Goal: Check status: Check status

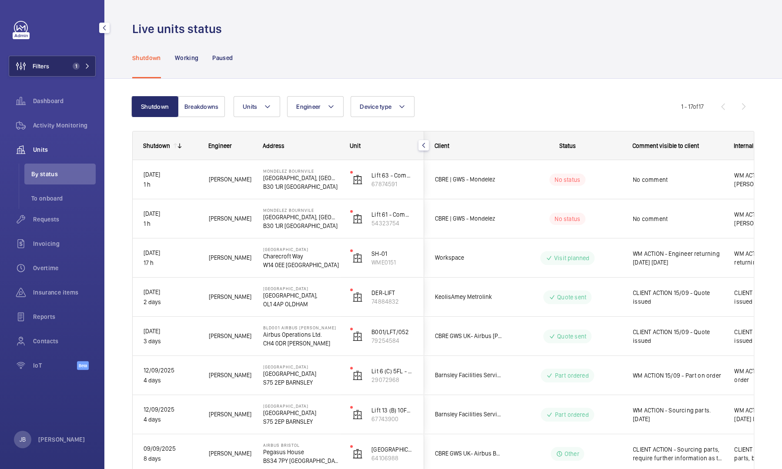
click at [40, 60] on span "Filters" at bounding box center [29, 66] width 40 height 21
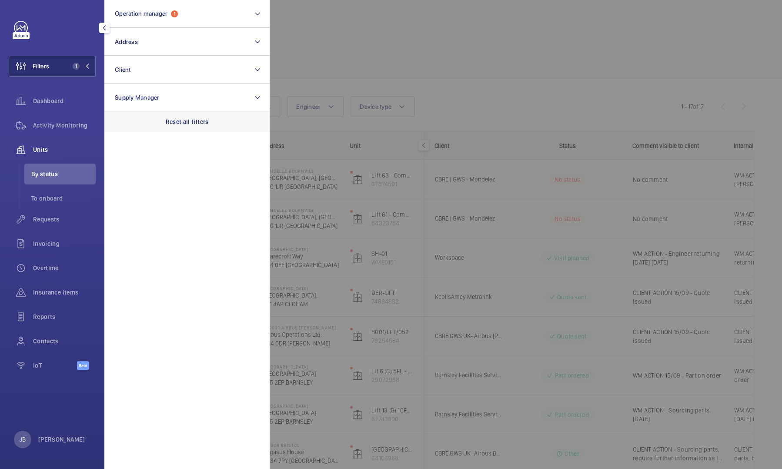
click at [185, 130] on div "Reset all filters" at bounding box center [186, 121] width 165 height 21
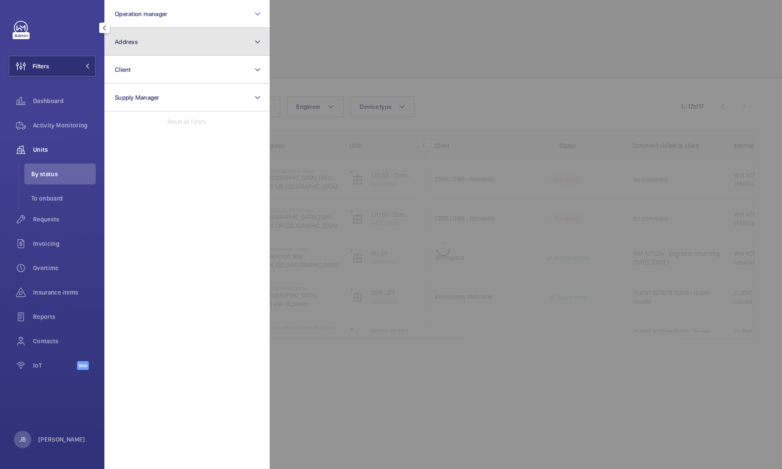
click at [172, 50] on button "Address" at bounding box center [186, 42] width 165 height 28
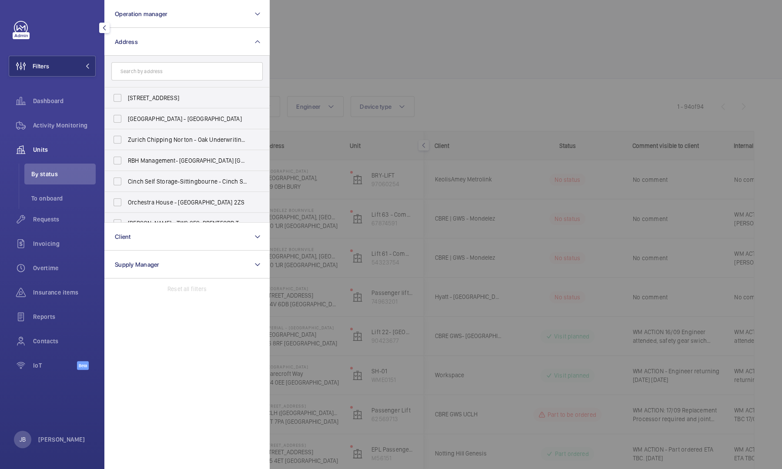
click at [428, 58] on div at bounding box center [661, 234] width 782 height 469
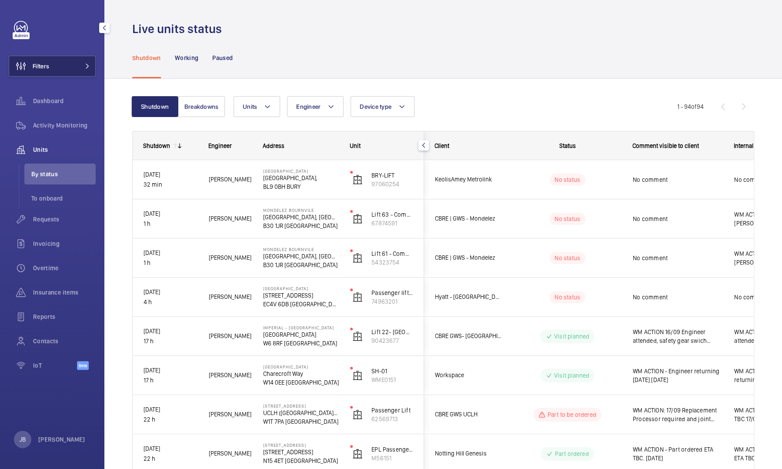
click at [48, 62] on span "Filters" at bounding box center [41, 66] width 17 height 9
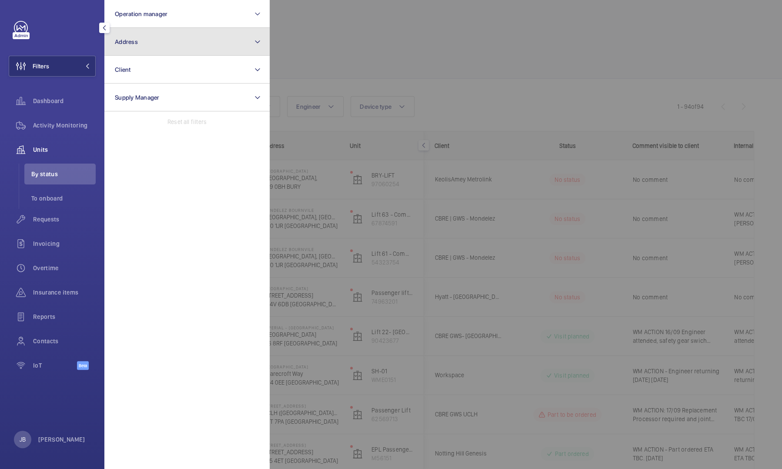
click at [133, 43] on span "Address" at bounding box center [126, 41] width 23 height 7
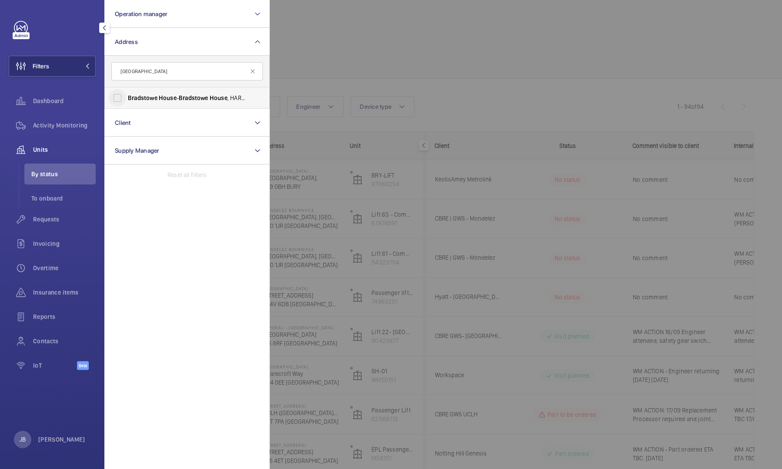
type input "[GEOGRAPHIC_DATA]"
click at [111, 100] on input "[GEOGRAPHIC_DATA] - [GEOGRAPHIC_DATA] , [GEOGRAPHIC_DATA] HA1 1EH" at bounding box center [117, 97] width 17 height 17
checkbox input "true"
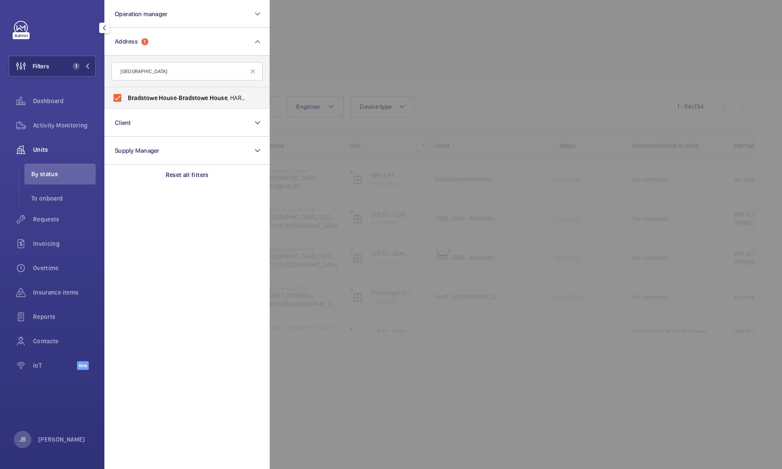
click at [292, 58] on div at bounding box center [661, 234] width 782 height 469
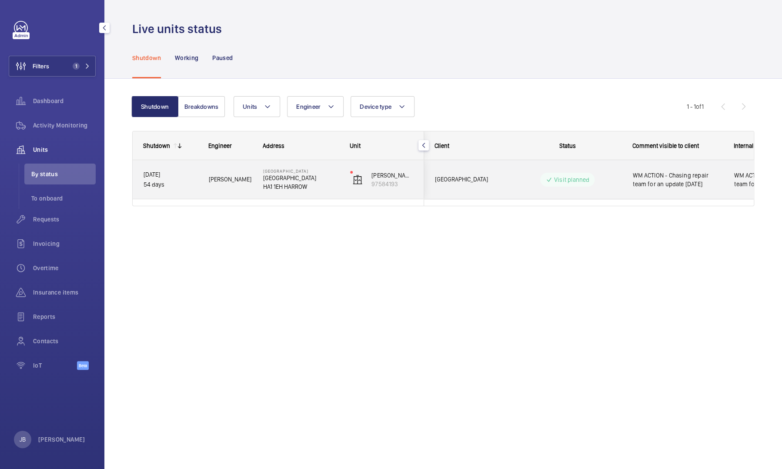
click at [678, 189] on div "WM ACTION - Chasing repair team for an update [DATE]" at bounding box center [672, 179] width 100 height 37
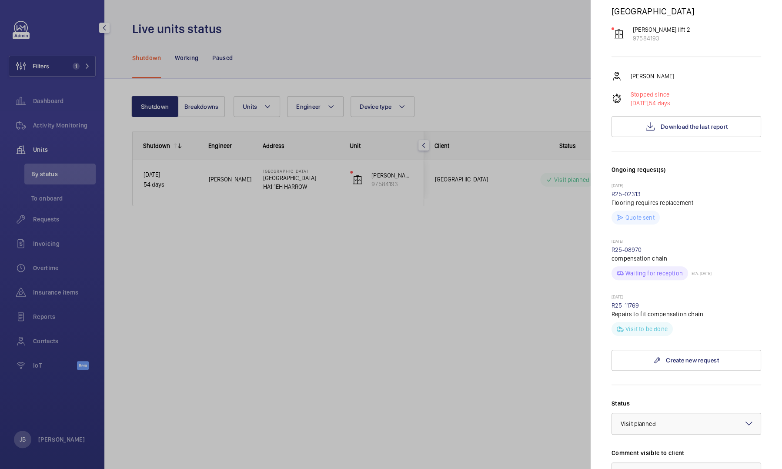
scroll to position [83, 0]
click at [624, 307] on link "R25-11769" at bounding box center [625, 307] width 28 height 7
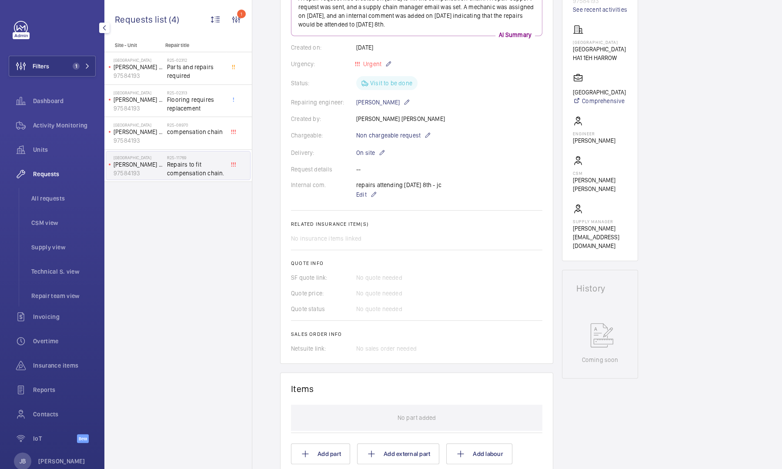
scroll to position [130, 0]
click at [43, 147] on span "Units" at bounding box center [64, 149] width 63 height 9
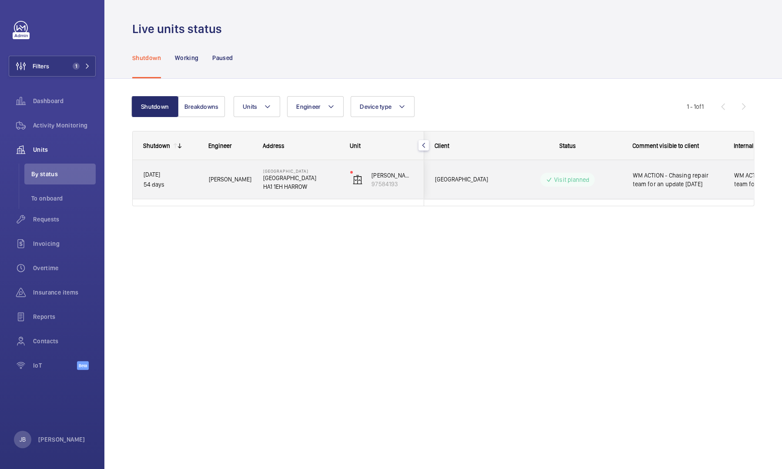
click at [692, 175] on span "WM ACTION - Chasing repair team for an update [DATE]" at bounding box center [678, 179] width 90 height 17
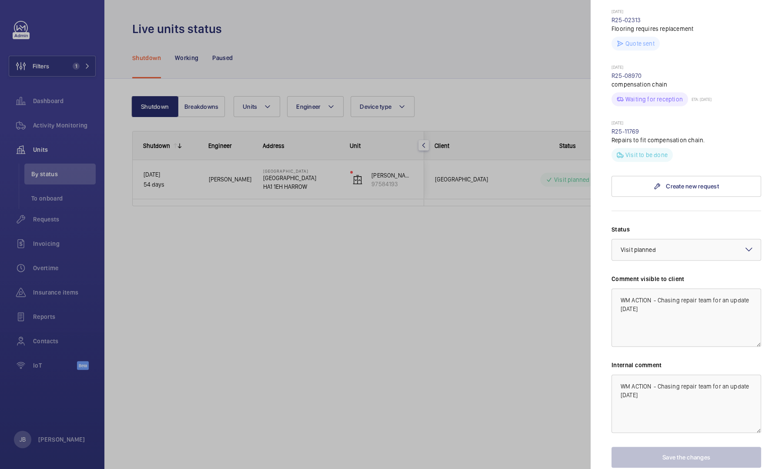
scroll to position [262, 0]
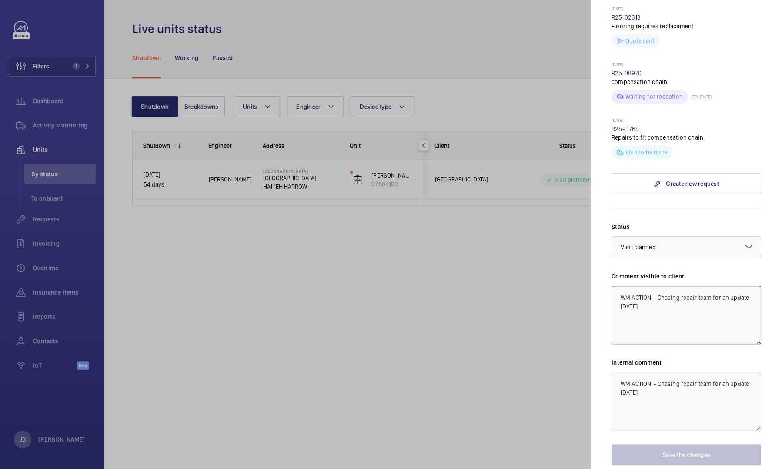
drag, startPoint x: 664, startPoint y: 306, endPoint x: 658, endPoint y: 297, distance: 11.5
click at [658, 297] on textarea "WM ACTION - Chasing repair team for an update [DATE]" at bounding box center [686, 315] width 150 height 58
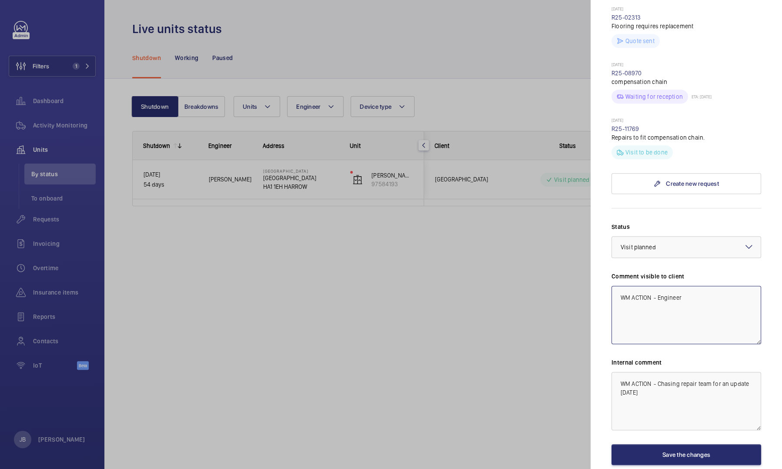
type textarea "WM ACTION - Engineer"
click at [678, 181] on link "Create new request" at bounding box center [686, 183] width 150 height 21
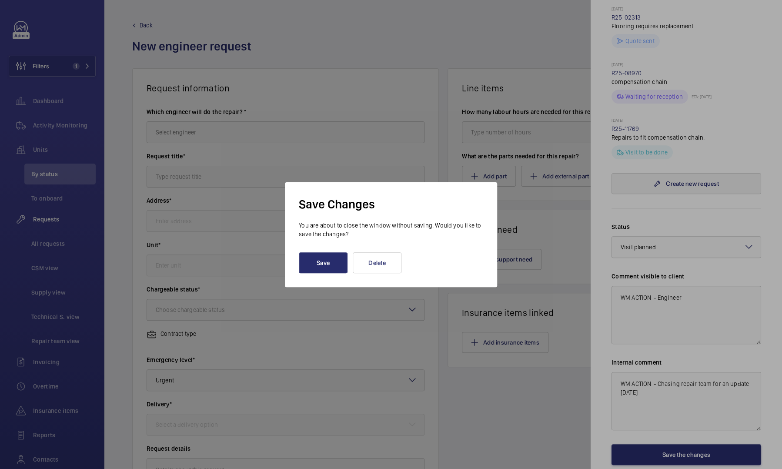
scroll to position [232, 0]
type input "Bradstowe House [GEOGRAPHIC_DATA] HARROW"
type input "97584193 - [PERSON_NAME] lift 2"
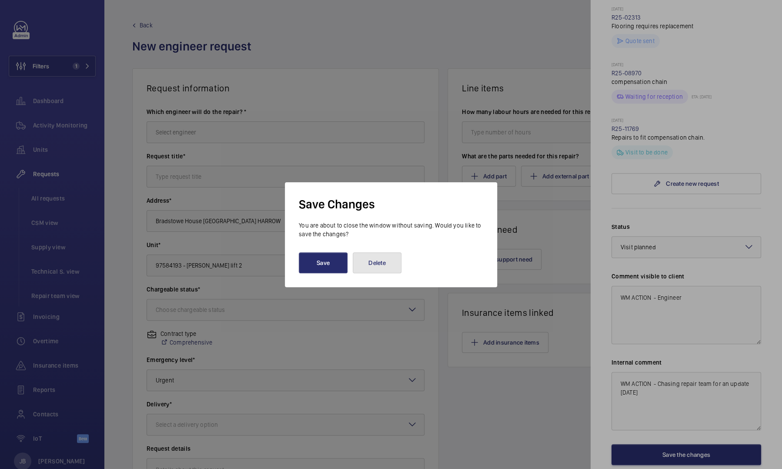
click at [372, 265] on button "Delete" at bounding box center [377, 262] width 49 height 21
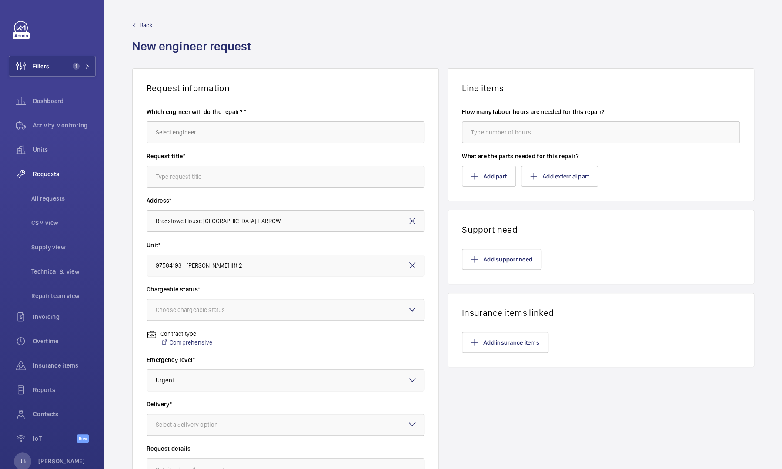
click at [147, 26] on span "Back" at bounding box center [146, 25] width 13 height 9
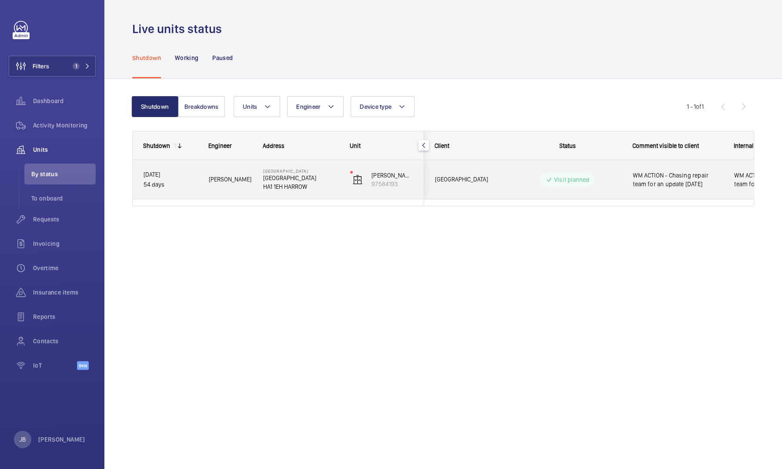
click at [677, 178] on span "WM ACTION - Chasing repair team for an update [DATE]" at bounding box center [678, 179] width 90 height 17
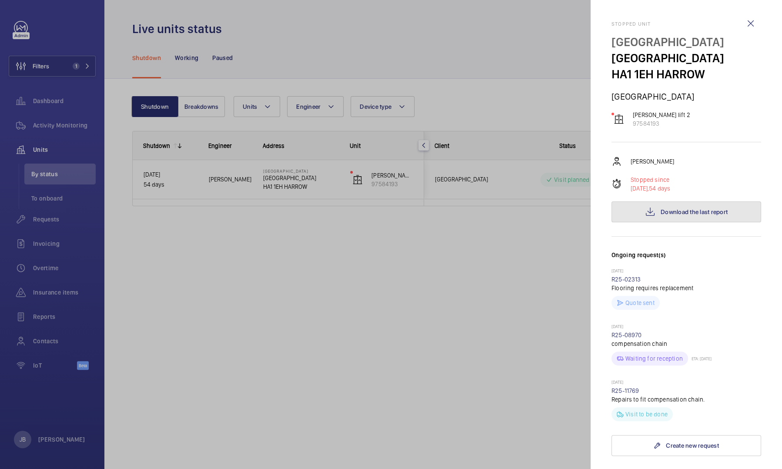
click at [682, 217] on button "Download the last report" at bounding box center [686, 211] width 150 height 21
click at [50, 121] on div at bounding box center [391, 234] width 782 height 469
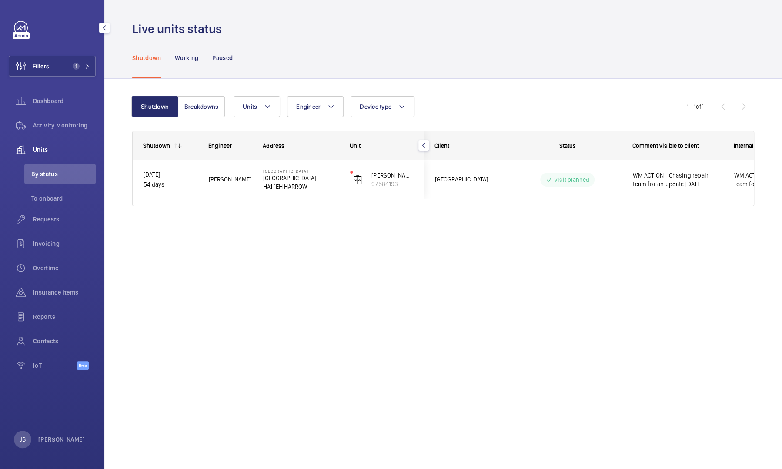
click at [50, 121] on span "Activity Monitoring" at bounding box center [64, 125] width 63 height 9
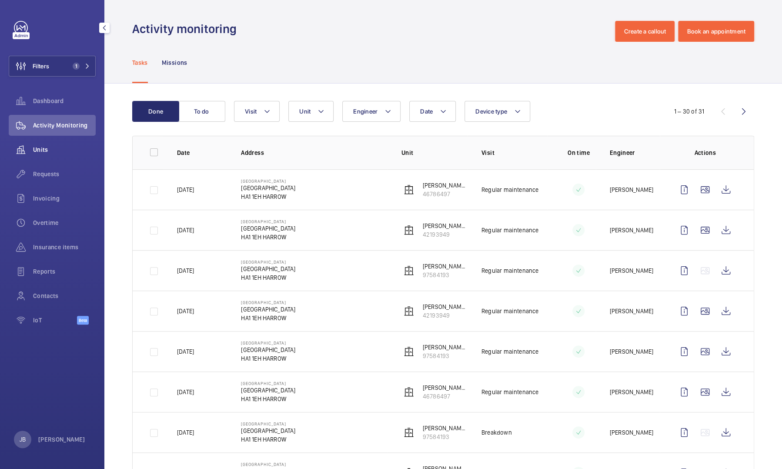
click at [35, 156] on div "Units" at bounding box center [52, 149] width 87 height 21
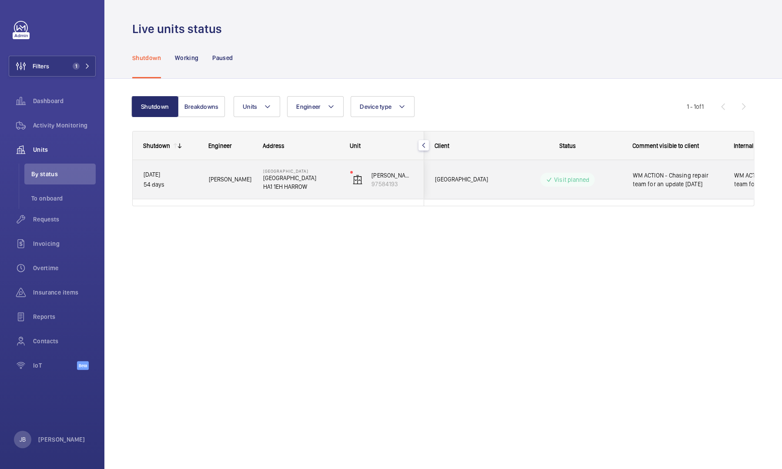
click at [673, 180] on span "WM ACTION - Chasing repair team for an update [DATE]" at bounding box center [678, 179] width 90 height 17
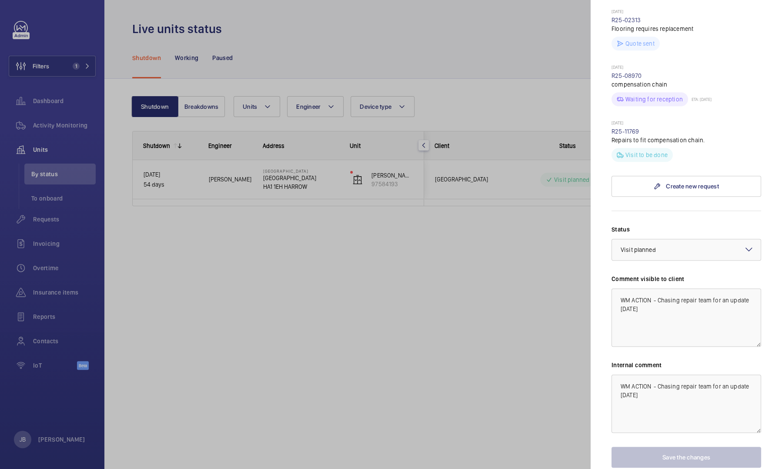
scroll to position [306, 0]
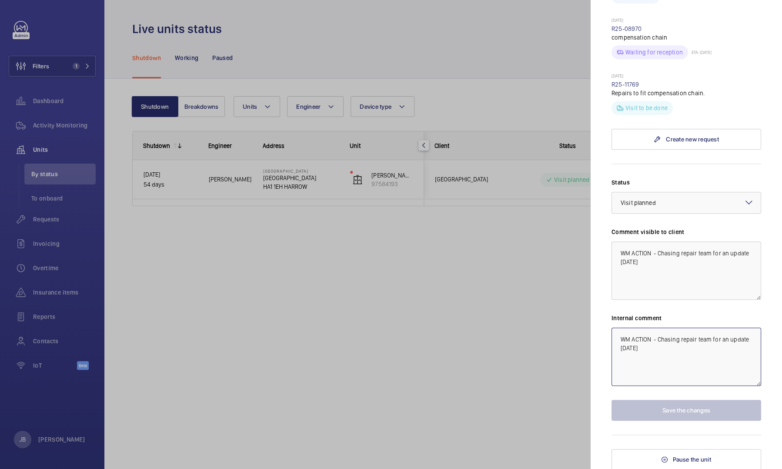
click at [658, 340] on textarea "WM ACTION - Chasing repair team for an update [DATE]" at bounding box center [686, 356] width 150 height 58
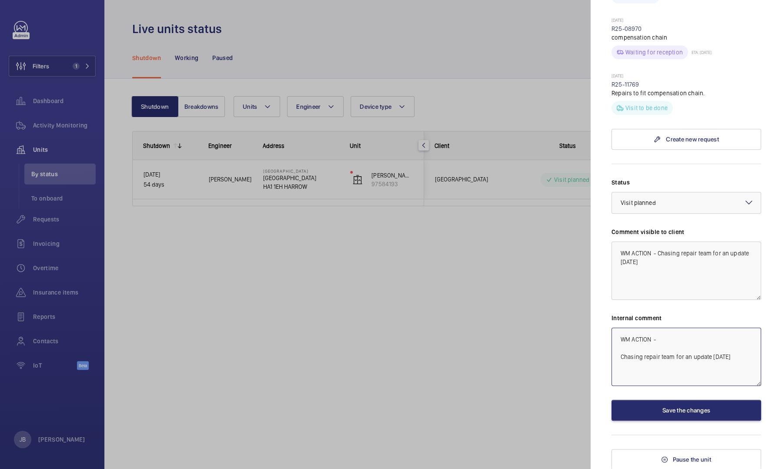
click at [658, 338] on textarea "WM ACTION - Chasing repair team for an update [DATE]" at bounding box center [686, 356] width 150 height 58
click at [652, 356] on textarea "WM ACTION - [PERSON_NAME] to follow up to carry out a shaft learn but needs tec…" at bounding box center [686, 356] width 150 height 58
type textarea "WM ACTION - [PERSON_NAME] to follow up to carry out a shaft learn but needs tec…"
click at [659, 249] on textarea "WM ACTION - Chasing repair team for an update [DATE]" at bounding box center [686, 270] width 150 height 58
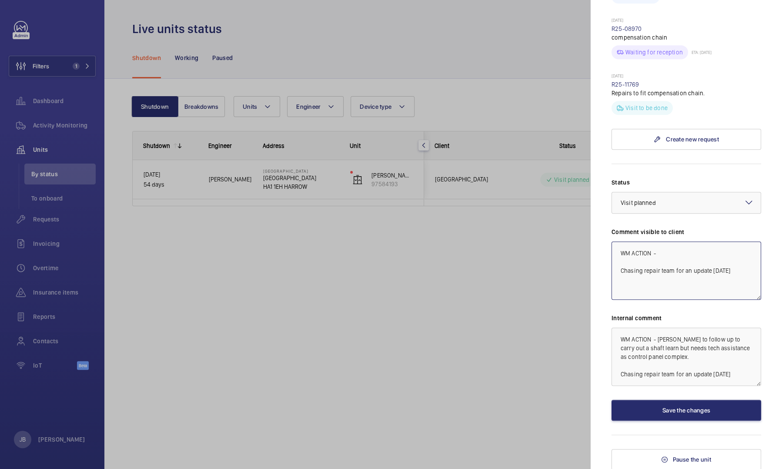
click at [659, 249] on textarea "WM ACTION - Chasing repair team for an update [DATE]" at bounding box center [686, 270] width 150 height 58
drag, startPoint x: 684, startPoint y: 260, endPoint x: 671, endPoint y: 261, distance: 13.1
click at [671, 261] on textarea "WM ACTION - engineer to return with tech assistance eta tbc 17/09 Chasing repai…" at bounding box center [686, 270] width 150 height 58
type textarea "WM ACTION - engineer to return with tech assistance eta tbc 17/09 Chasing repai…"
click at [684, 359] on textarea "WM ACTION - [PERSON_NAME] to follow up to carry out a shaft learn but needs tec…" at bounding box center [686, 356] width 150 height 58
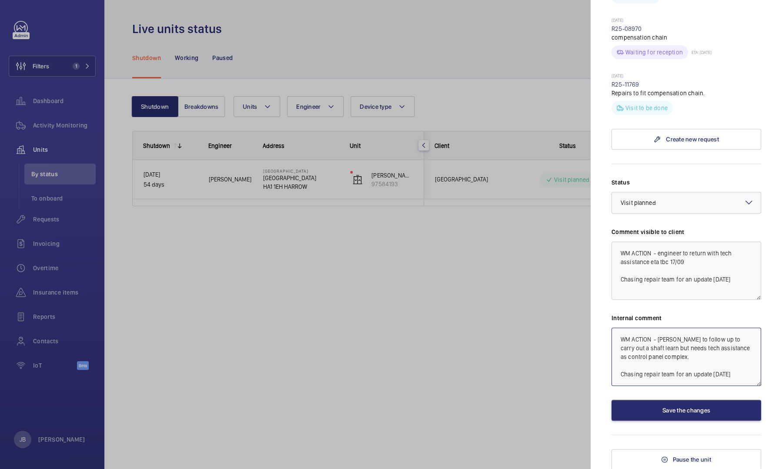
paste textarea "7/09"
click at [681, 356] on textarea "WM ACTION - [PERSON_NAME] to follow up to carry out a shaft learn but needs tec…" at bounding box center [686, 356] width 150 height 58
type textarea "WM ACTION - [PERSON_NAME] to follow up to carry out a shaft learn but needs tec…"
click at [675, 262] on textarea "WM ACTION - engineer to return with tech assistance eta tbc 17/09 Chasing repai…" at bounding box center [686, 270] width 150 height 58
click at [687, 260] on textarea "WM ACTION - engineer to return with tech assistance eta tbc 17.09 Chasing repai…" at bounding box center [686, 270] width 150 height 58
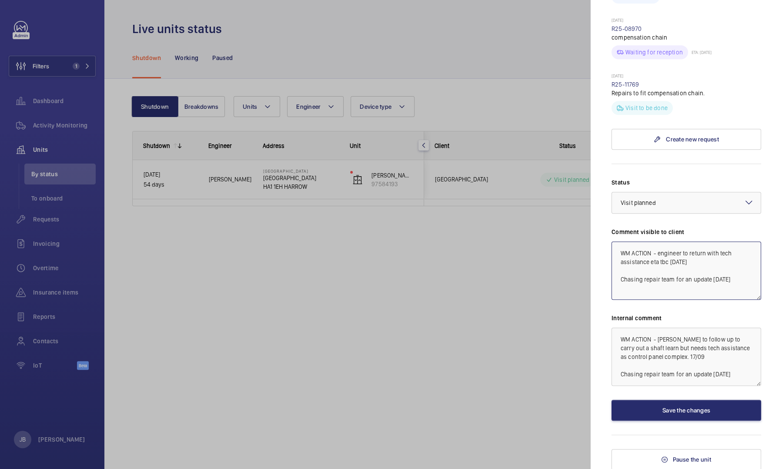
drag, startPoint x: 692, startPoint y: 262, endPoint x: 669, endPoint y: 260, distance: 23.5
click at [669, 260] on textarea "WM ACTION - engineer to return with tech assistance eta tbc [DATE] Chasing repa…" at bounding box center [686, 270] width 150 height 58
type textarea "WM ACTION - engineer to return with tech assistance eta tbc [DATE] Chasing repa…"
drag, startPoint x: 696, startPoint y: 355, endPoint x: 681, endPoint y: 355, distance: 14.8
click at [681, 355] on textarea "WM ACTION - [PERSON_NAME] to follow up to carry out a shaft learn but needs tec…" at bounding box center [686, 356] width 150 height 58
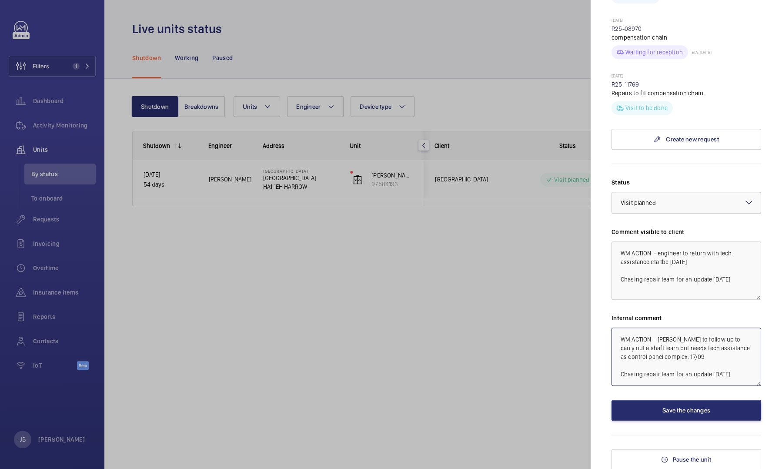
paste textarea ".09.25"
type textarea "WM ACTION - [PERSON_NAME] to follow up to carry out a shaft learn but needs tec…"
click at [674, 410] on button "Save the changes" at bounding box center [686, 410] width 150 height 21
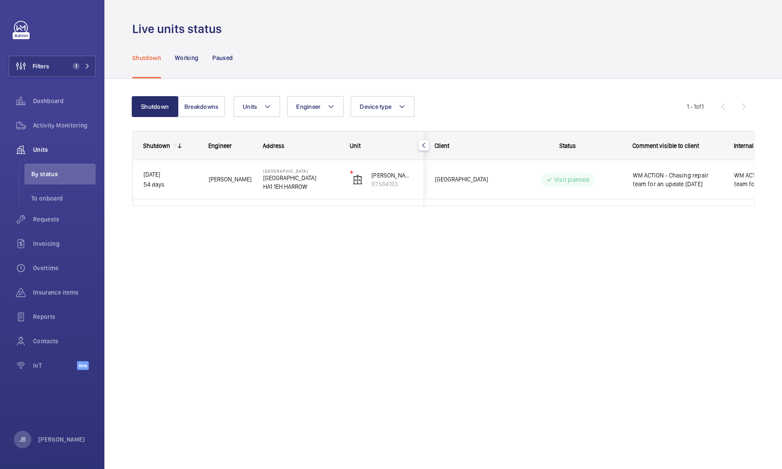
scroll to position [0, 0]
click at [493, 385] on div "Live units status Shutdown Working Paused Shutdown Breakdowns Units Engineer De…" at bounding box center [443, 234] width 678 height 469
click at [49, 64] on span "Filters" at bounding box center [41, 66] width 17 height 9
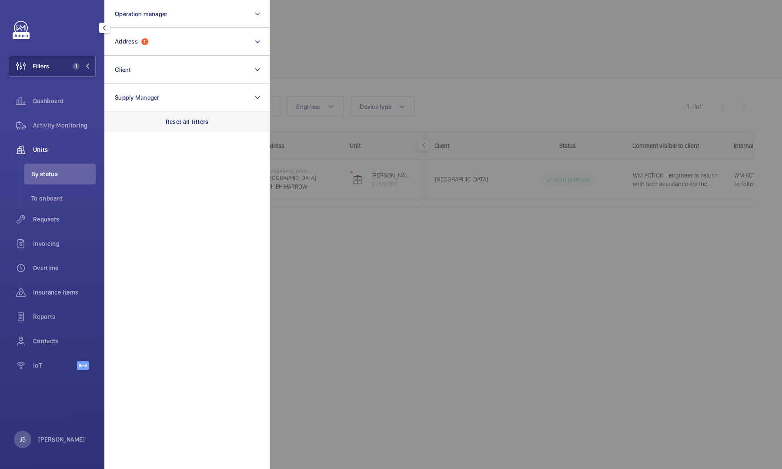
click at [170, 114] on div "Reset all filters" at bounding box center [186, 121] width 165 height 21
click at [313, 61] on div at bounding box center [661, 234] width 782 height 469
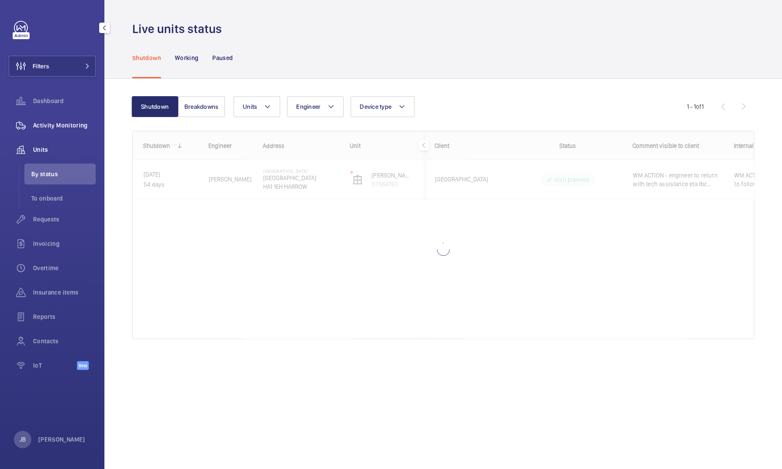
click at [63, 122] on span "Activity Monitoring" at bounding box center [64, 125] width 63 height 9
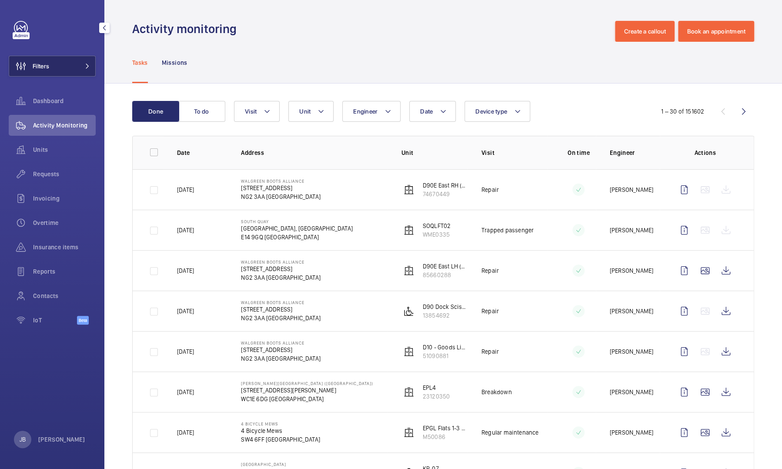
click at [51, 60] on button "Filters" at bounding box center [52, 66] width 87 height 21
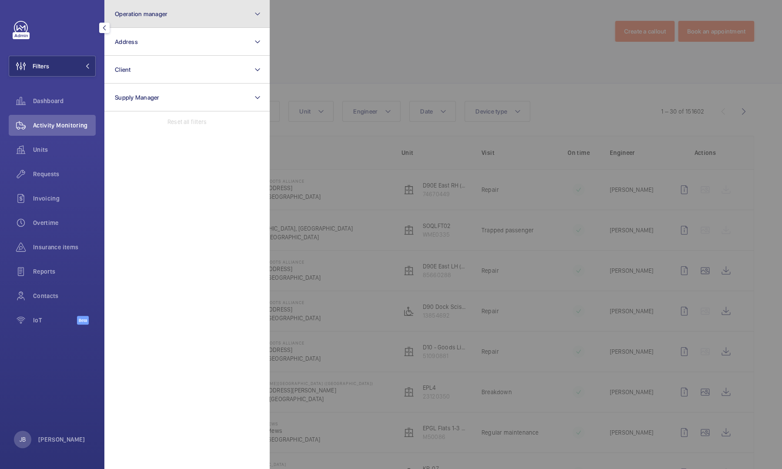
click at [144, 22] on button "Operation manager" at bounding box center [186, 14] width 165 height 28
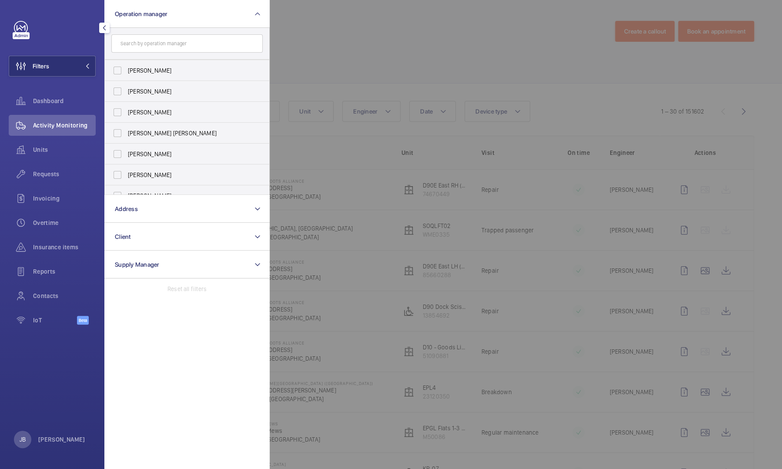
scroll to position [32, 0]
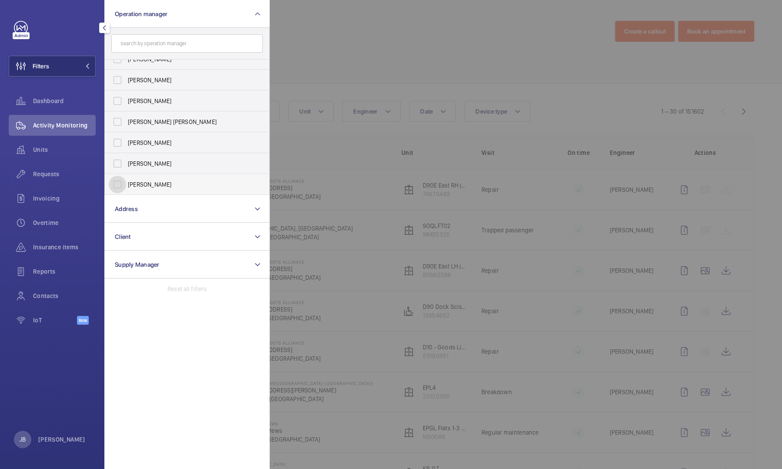
click at [117, 180] on input "[PERSON_NAME]" at bounding box center [117, 184] width 17 height 17
checkbox input "true"
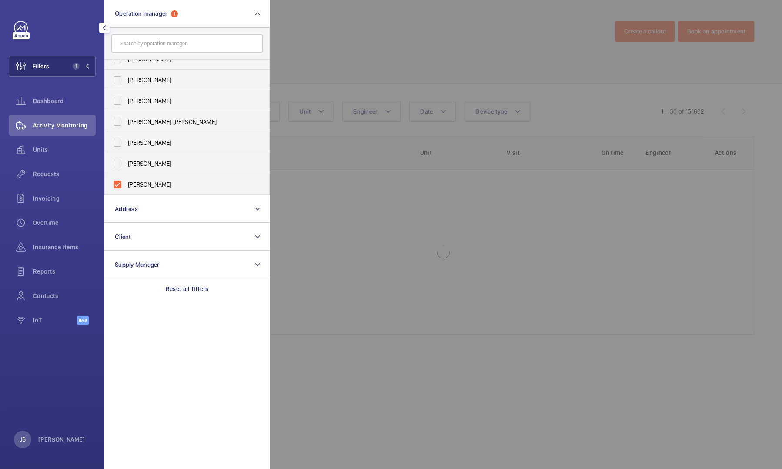
click at [350, 59] on div at bounding box center [661, 234] width 782 height 469
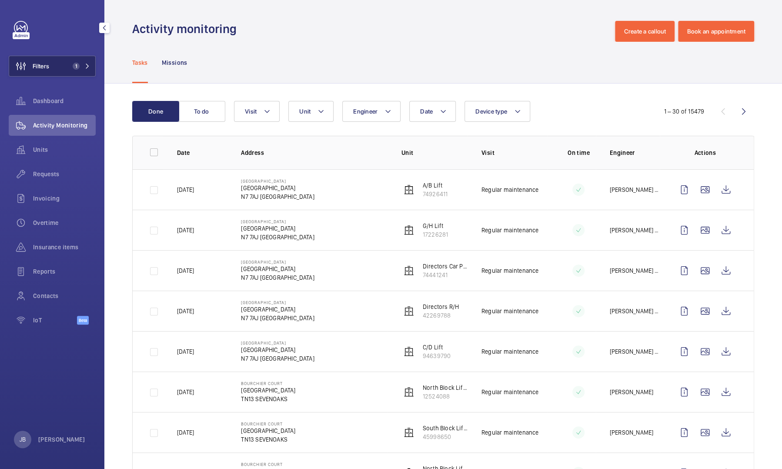
click at [38, 63] on span "Filters" at bounding box center [41, 66] width 17 height 9
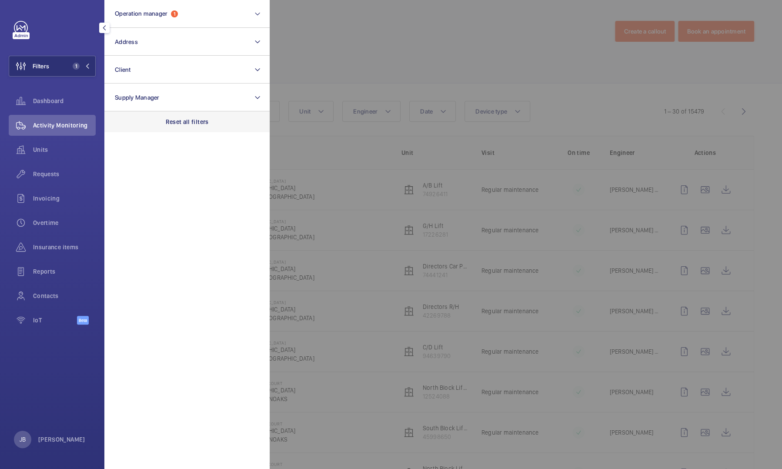
click at [195, 124] on p "Reset all filters" at bounding box center [187, 121] width 43 height 9
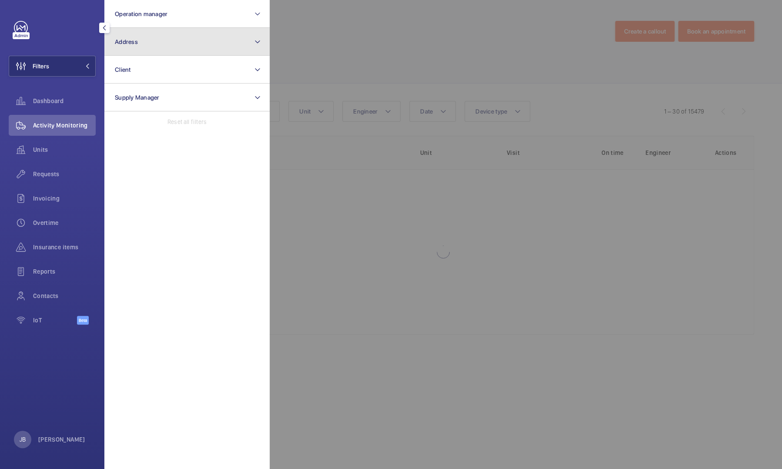
click at [174, 44] on button "Address" at bounding box center [186, 42] width 165 height 28
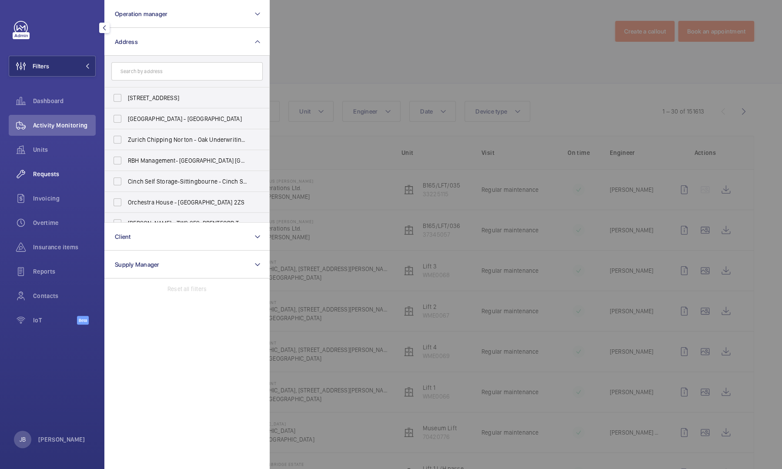
click at [44, 174] on span "Requests" at bounding box center [64, 174] width 63 height 9
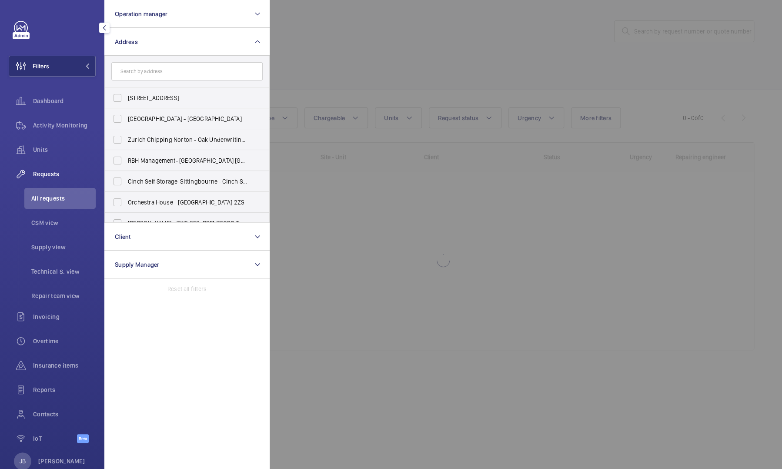
click at [687, 25] on div at bounding box center [661, 234] width 782 height 469
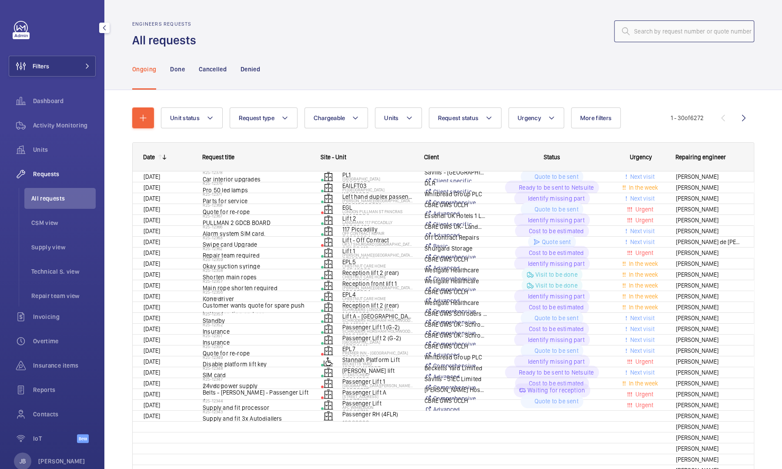
click at [675, 35] on input "text" at bounding box center [684, 31] width 140 height 22
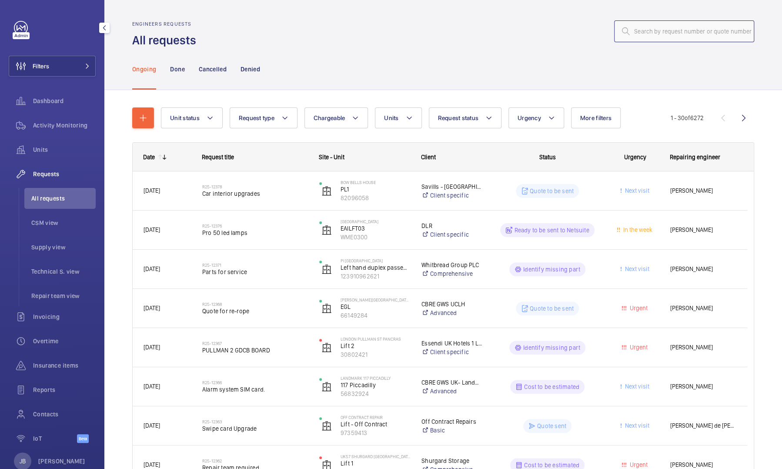
paste input "R25-12006"
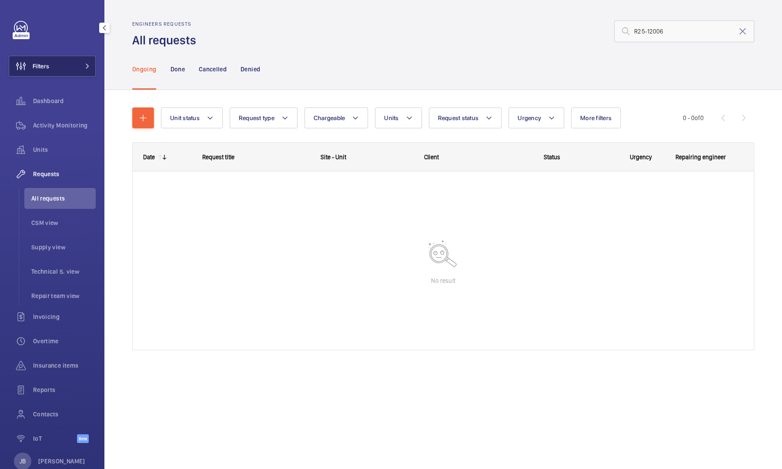
click at [71, 67] on button "Filters" at bounding box center [52, 66] width 87 height 21
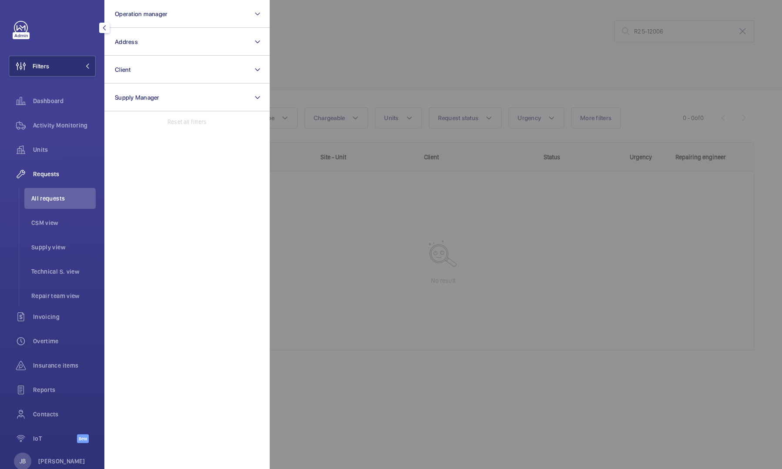
click at [379, 66] on div at bounding box center [661, 234] width 782 height 469
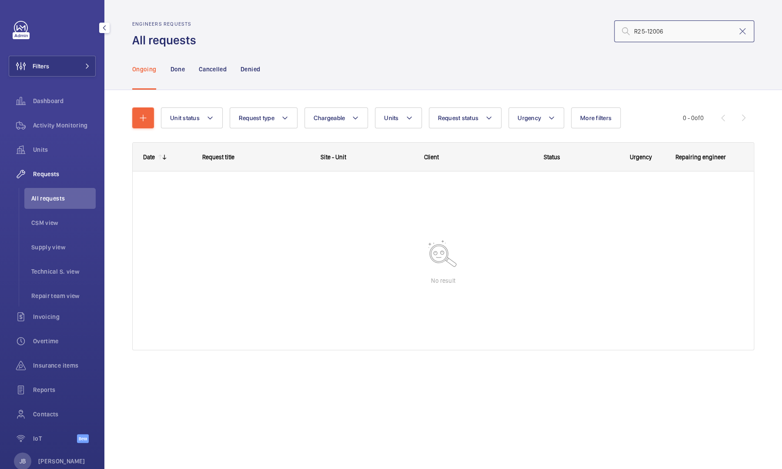
click at [677, 37] on input "R25-12006" at bounding box center [684, 31] width 140 height 22
click at [631, 32] on mat-icon at bounding box center [626, 31] width 10 height 10
click at [633, 29] on input "R25-12006" at bounding box center [684, 31] width 140 height 22
type input "R25-12006"
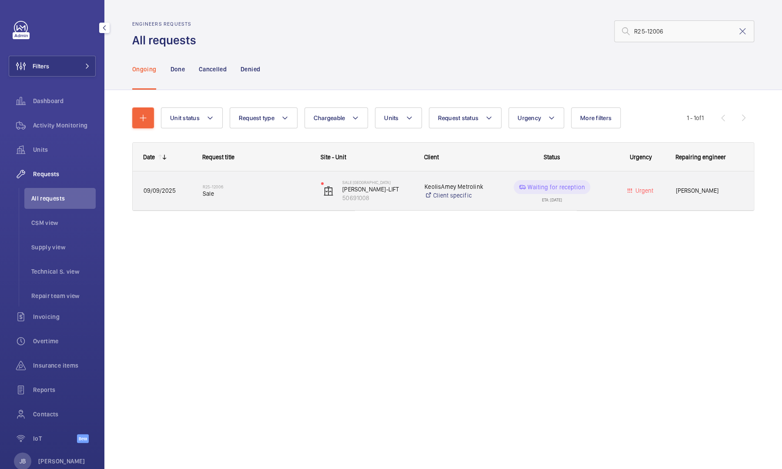
click at [560, 187] on p "Waiting for reception" at bounding box center [555, 187] width 57 height 9
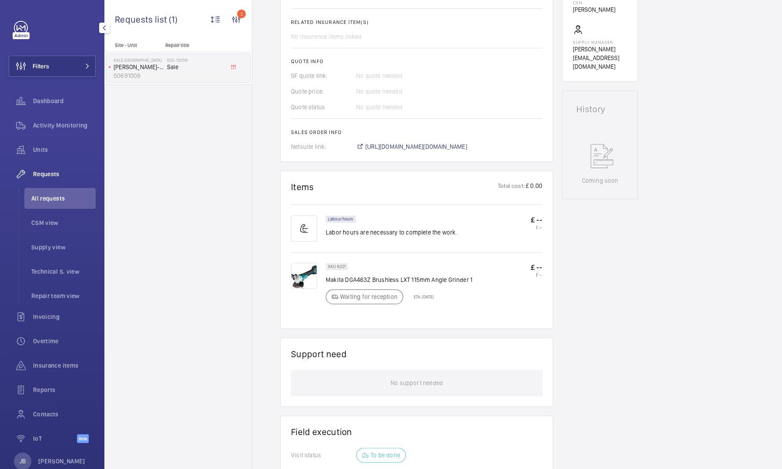
scroll to position [334, 0]
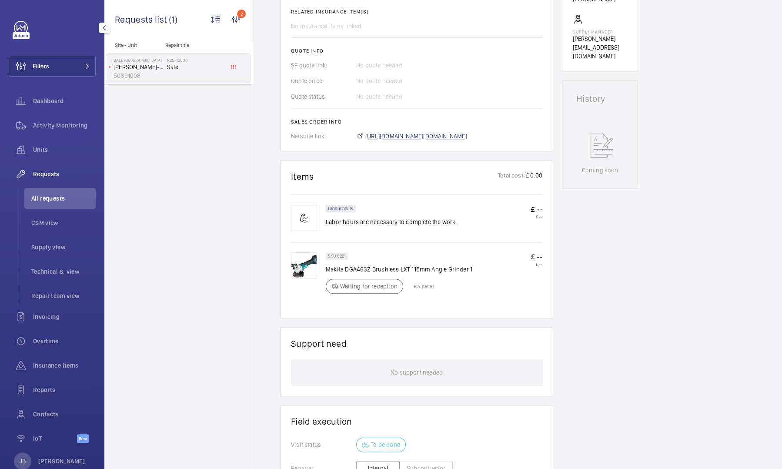
click at [421, 135] on span "[URL][DOMAIN_NAME][DOMAIN_NAME]" at bounding box center [416, 136] width 102 height 9
click at [432, 136] on span "[URL][DOMAIN_NAME][DOMAIN_NAME]" at bounding box center [416, 136] width 102 height 9
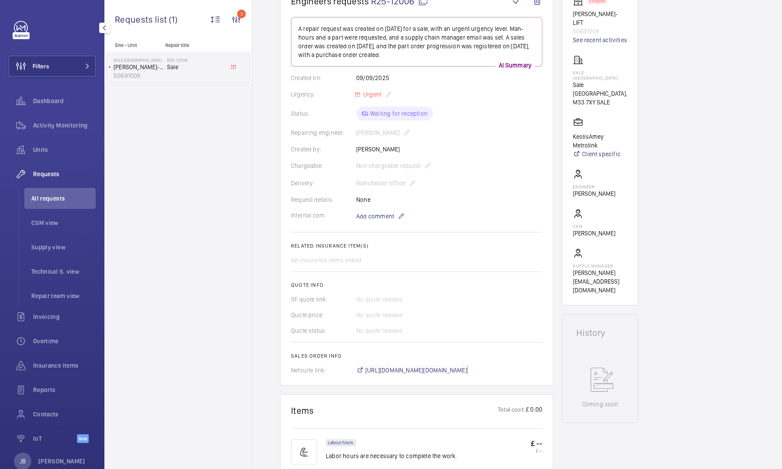
scroll to position [0, 0]
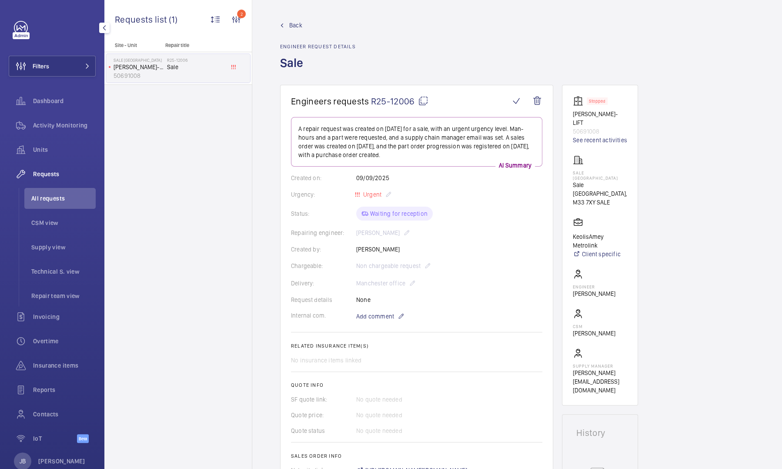
click at [290, 23] on span "Back" at bounding box center [295, 25] width 13 height 9
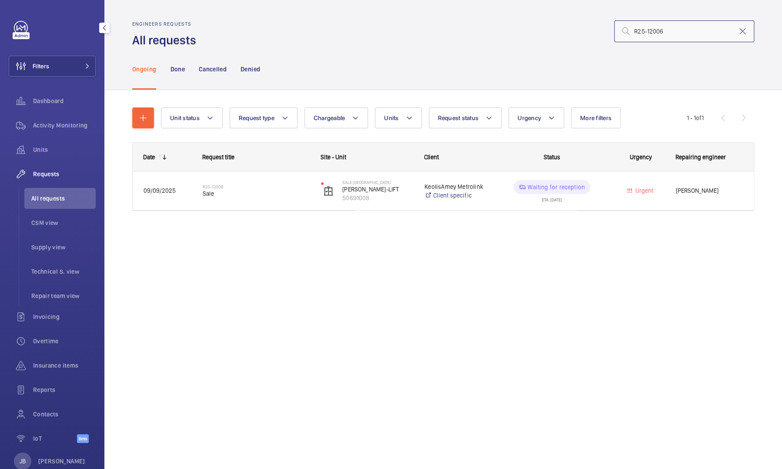
drag, startPoint x: 670, startPoint y: 32, endPoint x: 646, endPoint y: 30, distance: 24.0
click at [646, 30] on input "R25-12006" at bounding box center [684, 31] width 140 height 22
type input "R25-09104"
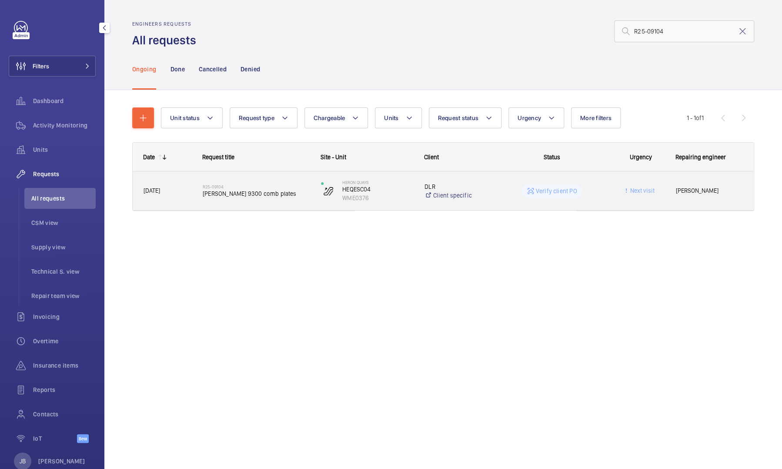
click at [521, 192] on wm-front-pills-cell "Verify client PO" at bounding box center [551, 191] width 107 height 14
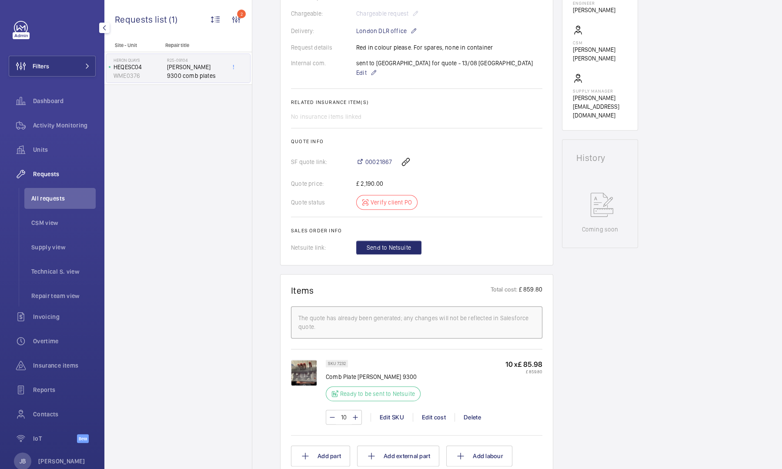
scroll to position [270, 0]
click at [308, 384] on img at bounding box center [304, 372] width 26 height 26
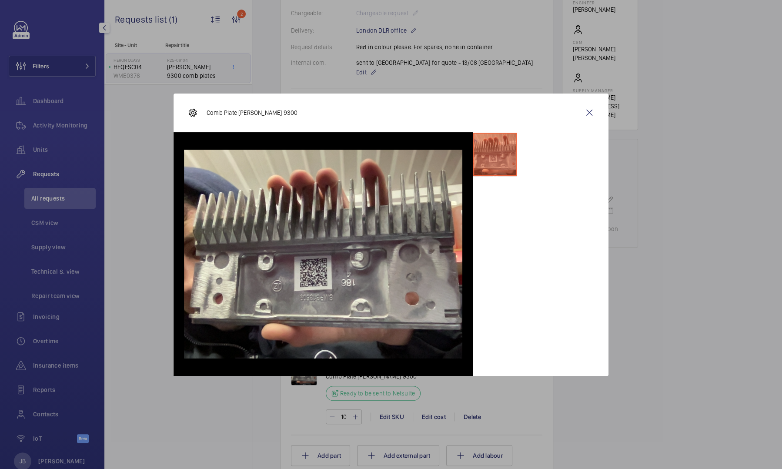
drag, startPoint x: 781, startPoint y: 133, endPoint x: 781, endPoint y: 121, distance: 12.2
click at [781, 121] on div at bounding box center [391, 234] width 782 height 469
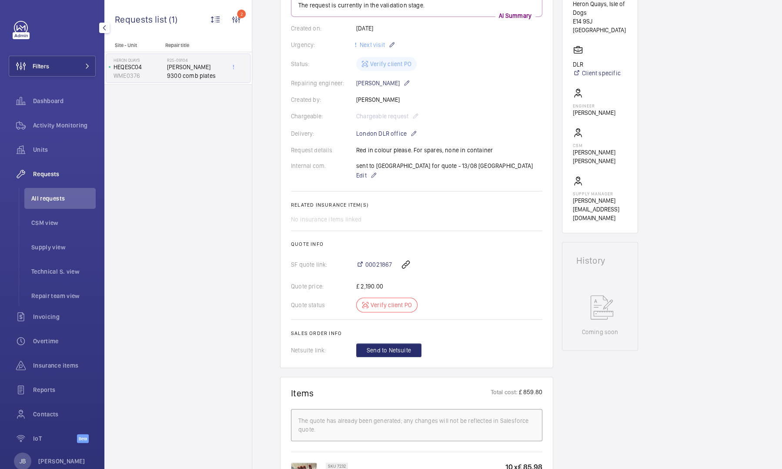
scroll to position [0, 0]
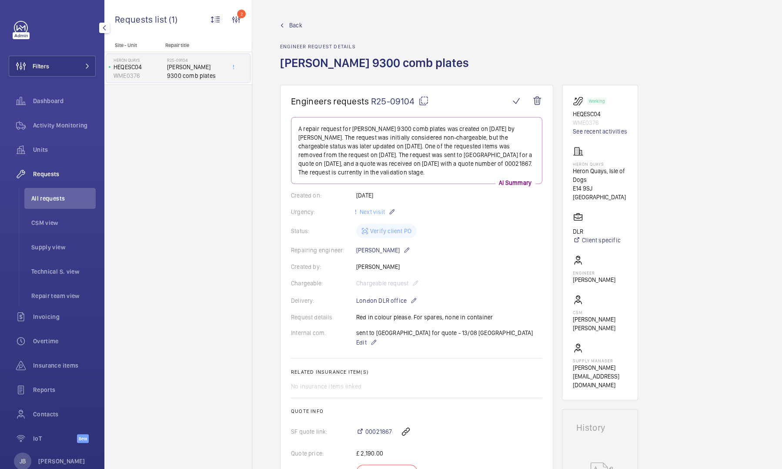
drag, startPoint x: 572, startPoint y: 161, endPoint x: 604, endPoint y: 161, distance: 32.2
click at [604, 161] on wm-front-card "Working HEQESC04 WME0376 See recent activities Heron Quays Heron Quays, Isle of…" at bounding box center [600, 242] width 76 height 315
click at [604, 161] on div "[STREET_ADDRESS]" at bounding box center [600, 173] width 54 height 55
